Goal: Obtain resource: Download file/media

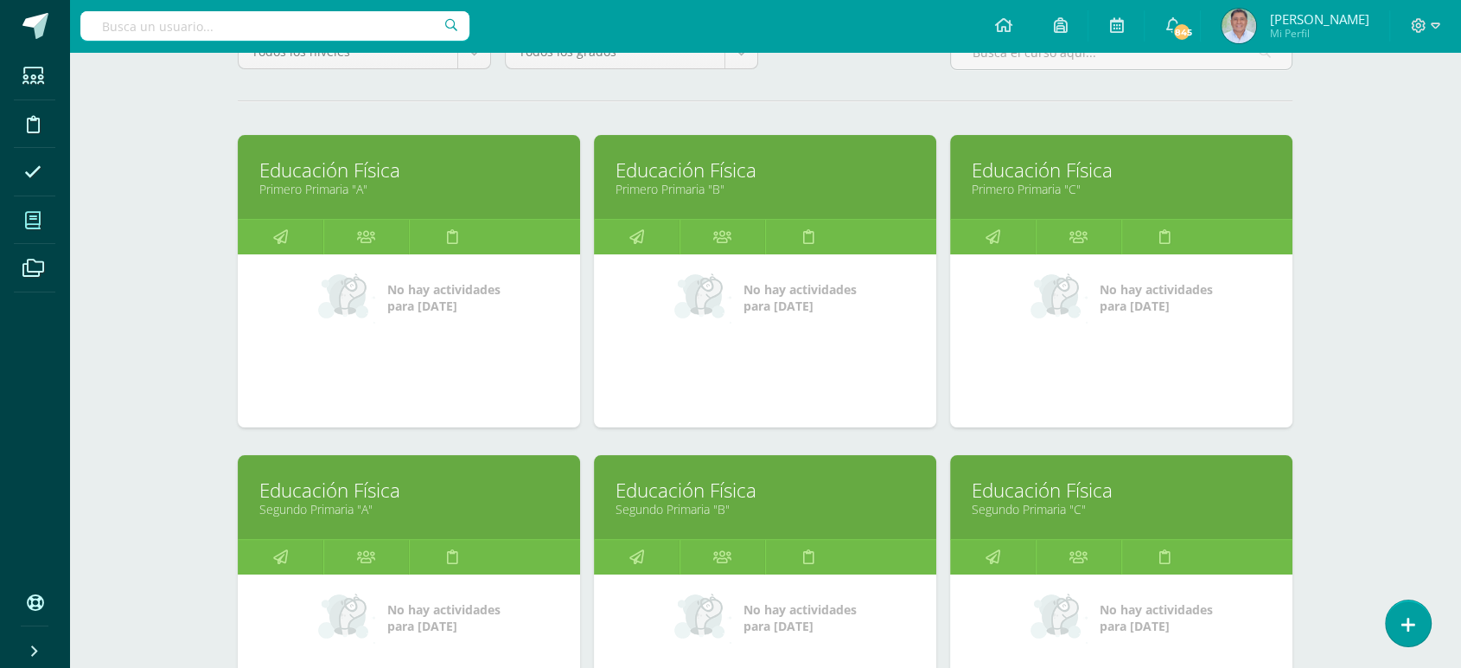
scroll to position [212, 0]
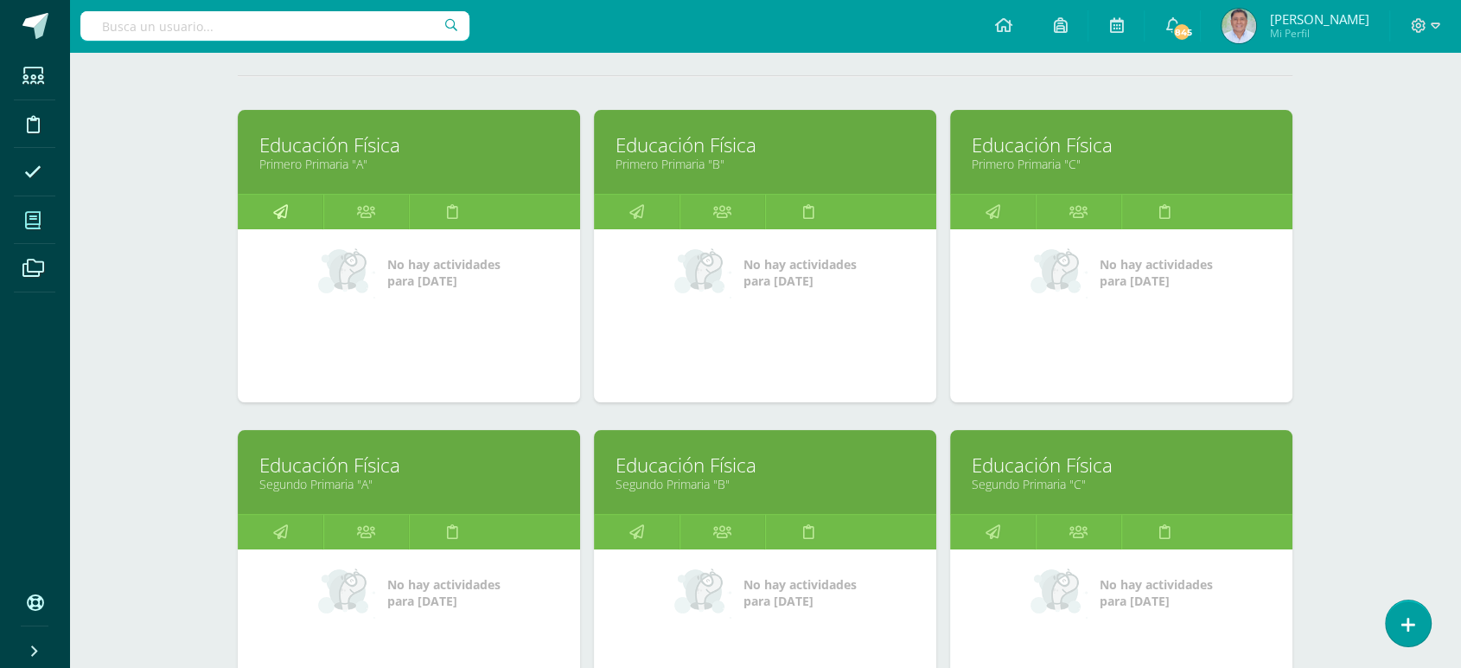
click at [284, 208] on icon at bounding box center [280, 212] width 15 height 34
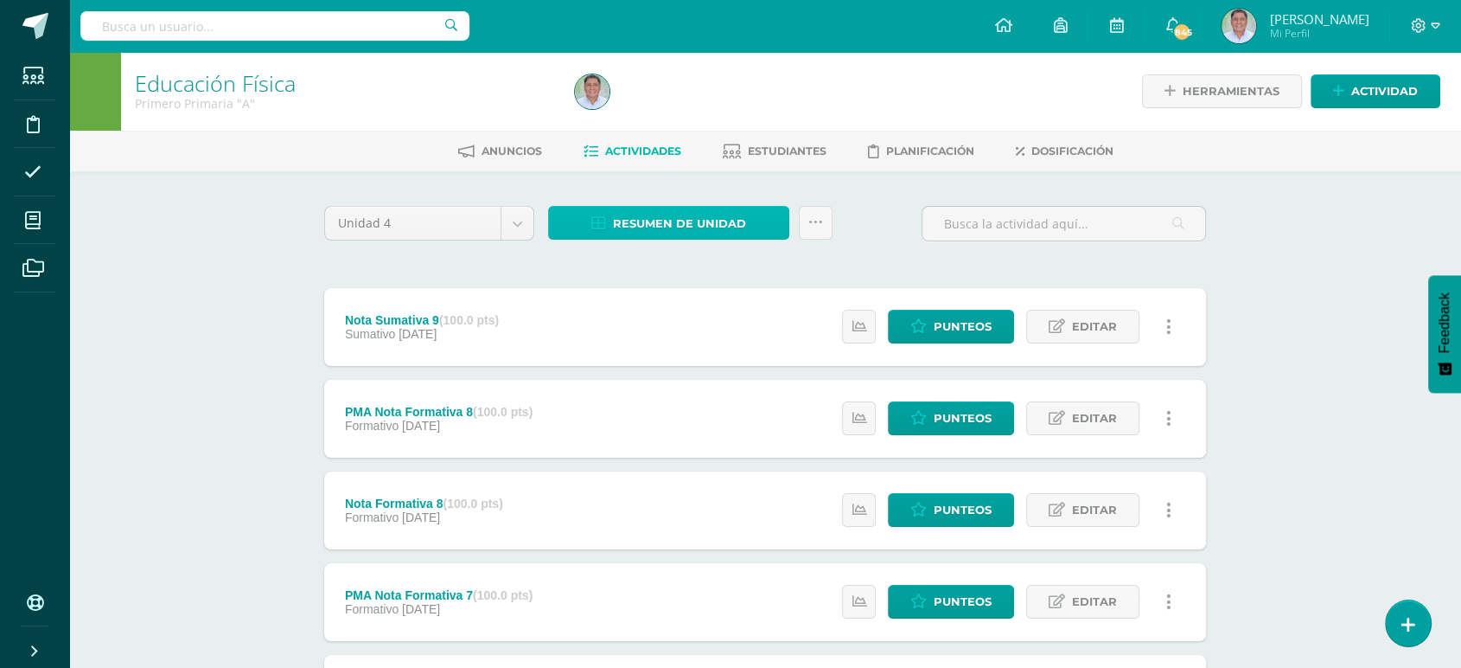
click at [648, 221] on span "Resumen de unidad" at bounding box center [679, 224] width 133 height 32
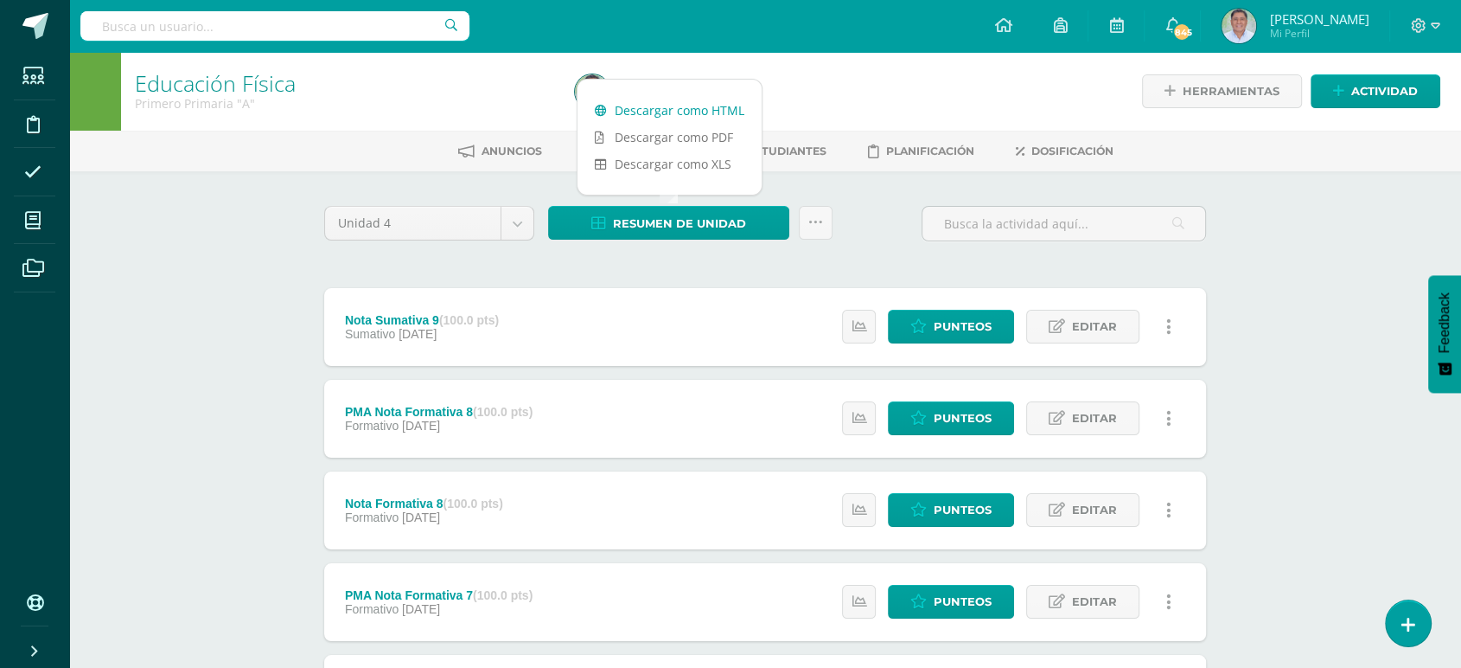
click at [650, 105] on link "Descargar como HTML" at bounding box center [670, 110] width 184 height 27
